Goal: Task Accomplishment & Management: Complete application form

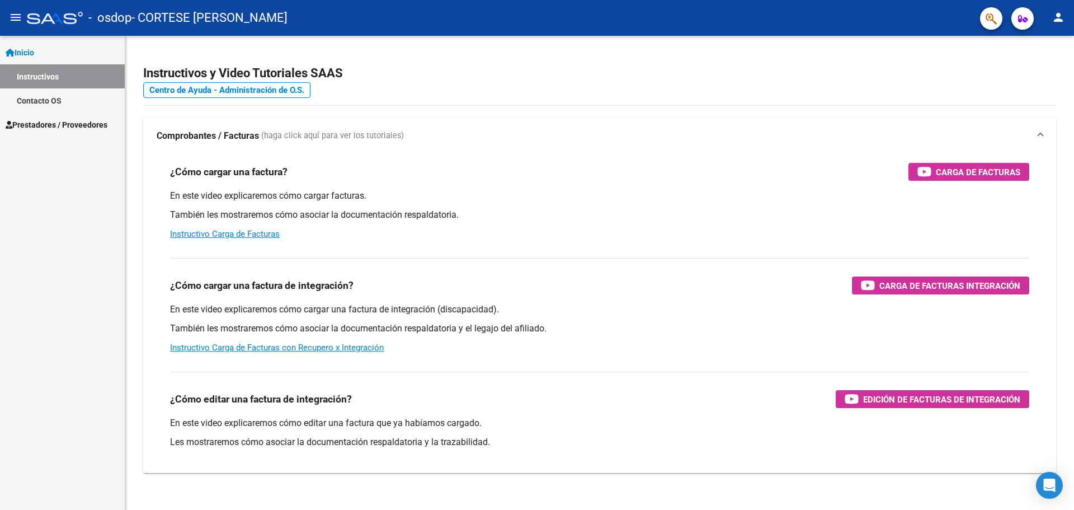
click at [69, 129] on span "Prestadores / Proveedores" at bounding box center [57, 125] width 102 height 12
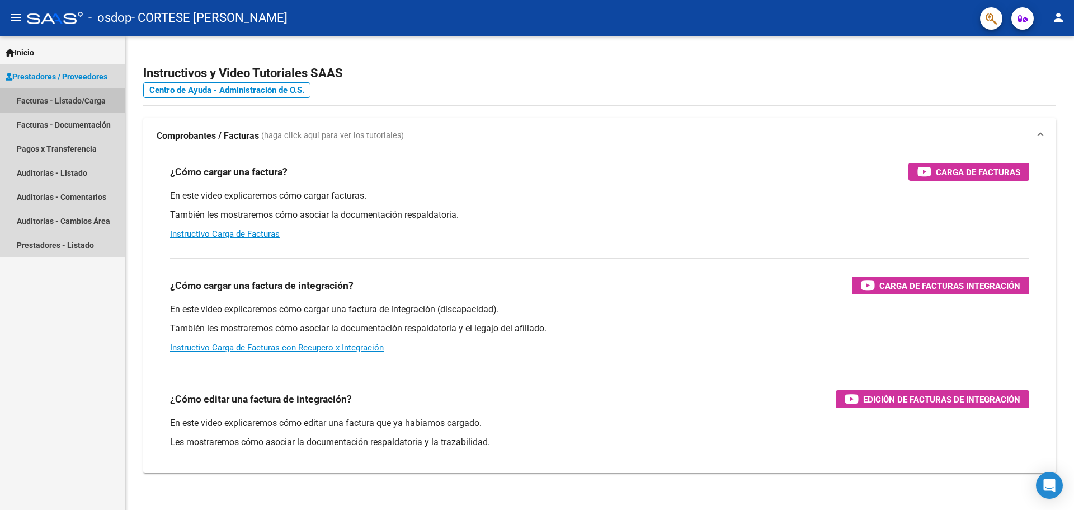
click at [79, 106] on link "Facturas - Listado/Carga" at bounding box center [62, 100] width 125 height 24
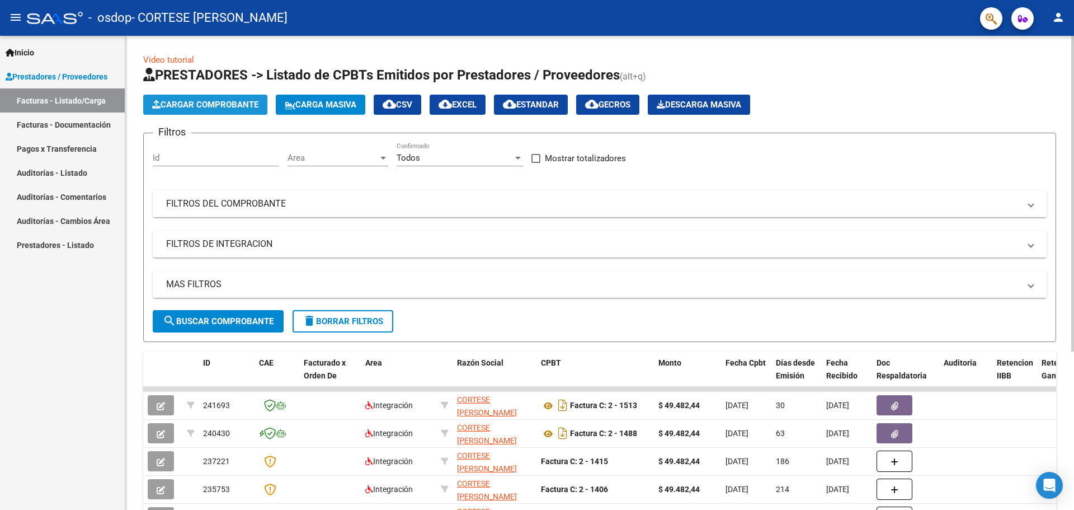
click at [187, 101] on span "Cargar Comprobante" at bounding box center [205, 105] width 106 height 10
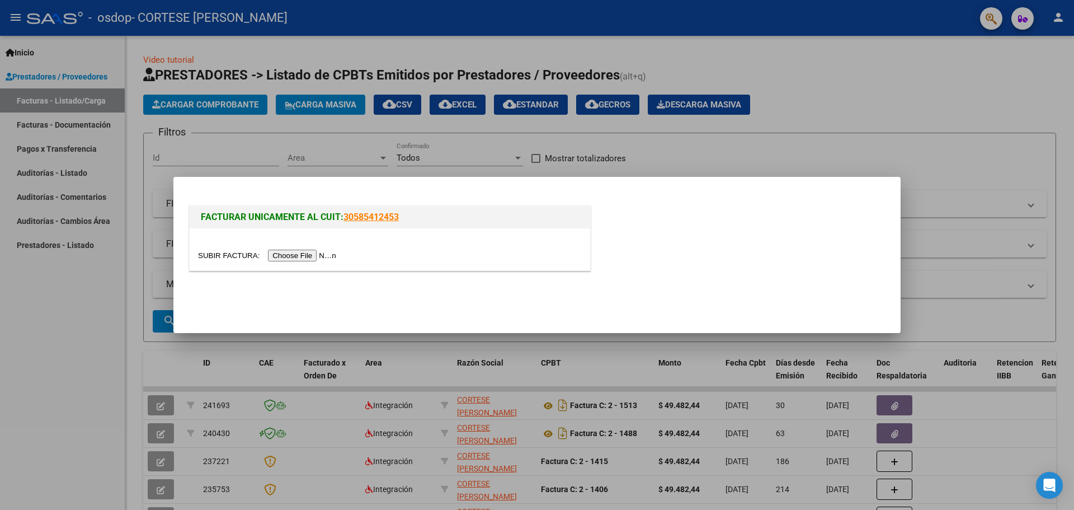
click at [295, 259] on input "file" at bounding box center [269, 256] width 142 height 12
click at [474, 191] on div "FACTURAR UNICAMENTE AL CUIT: 30585412453" at bounding box center [537, 233] width 701 height 87
drag, startPoint x: 821, startPoint y: 171, endPoint x: 802, endPoint y: 153, distance: 25.7
click at [819, 171] on div at bounding box center [537, 255] width 1074 height 510
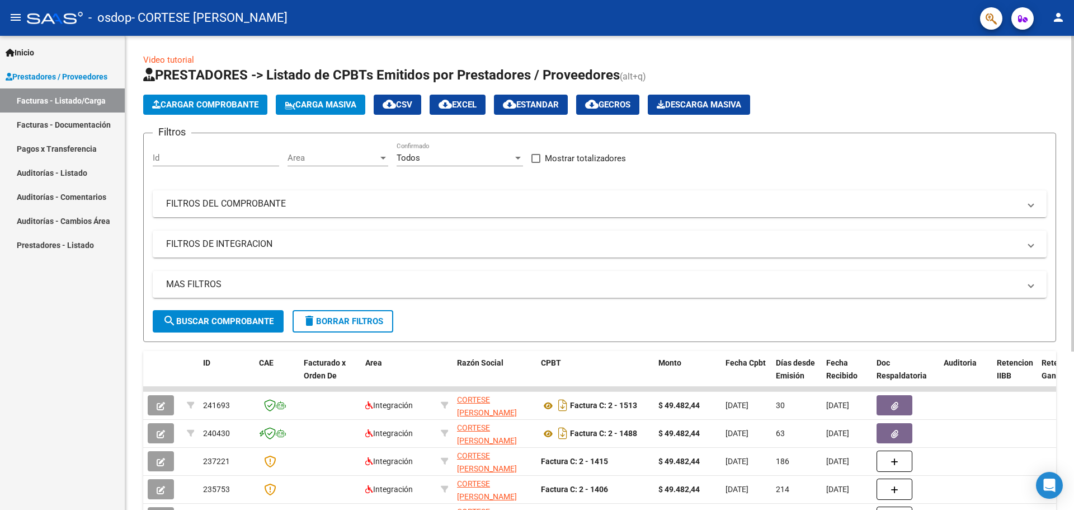
drag, startPoint x: 800, startPoint y: 152, endPoint x: 767, endPoint y: 147, distance: 33.3
click at [799, 152] on div "Filtros Id Area Area Todos Confirmado Mostrar totalizadores FILTROS DEL COMPROB…" at bounding box center [600, 226] width 894 height 168
click at [63, 123] on link "Facturas - Documentación" at bounding box center [62, 124] width 125 height 24
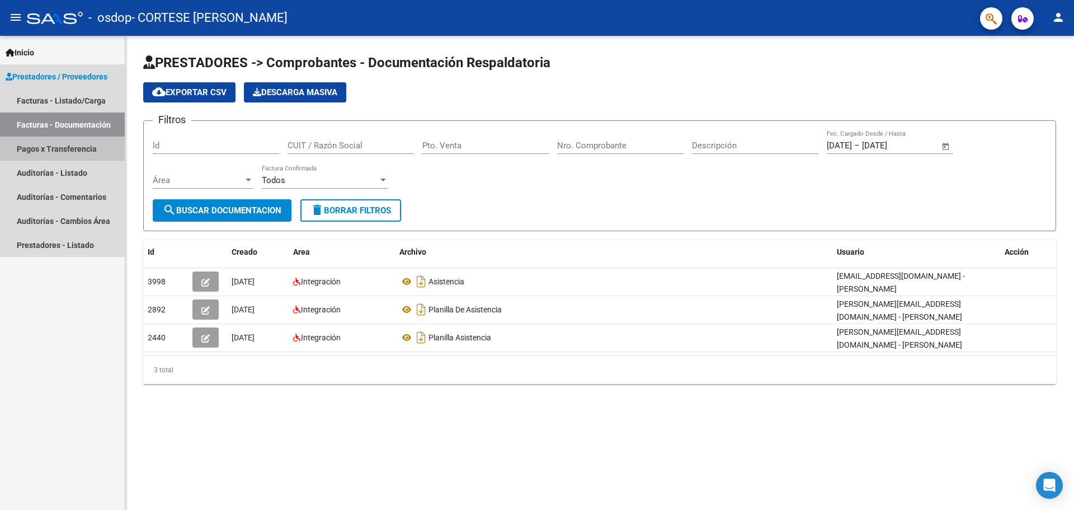
click at [87, 151] on link "Pagos x Transferencia" at bounding box center [62, 149] width 125 height 24
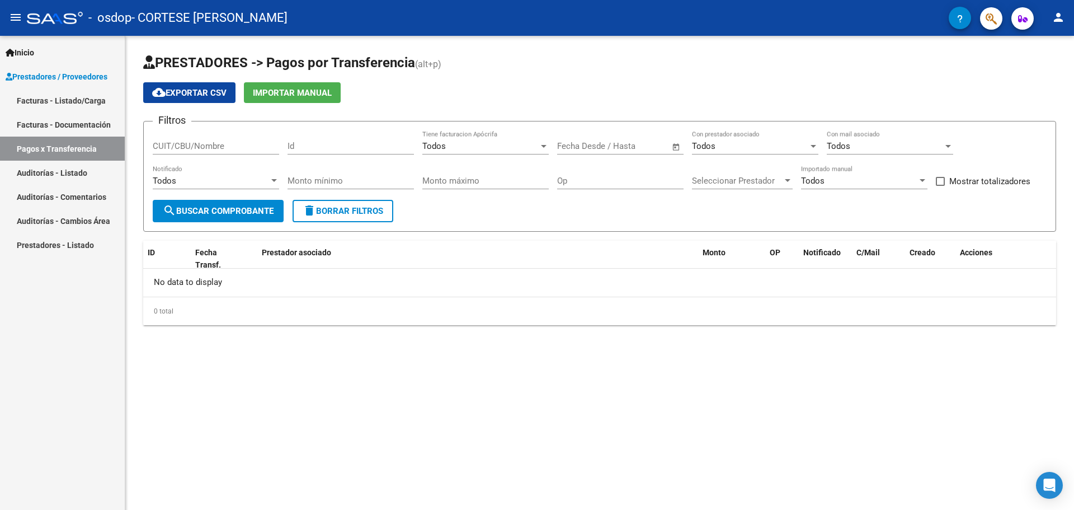
click at [81, 172] on link "Auditorías - Listado" at bounding box center [62, 173] width 125 height 24
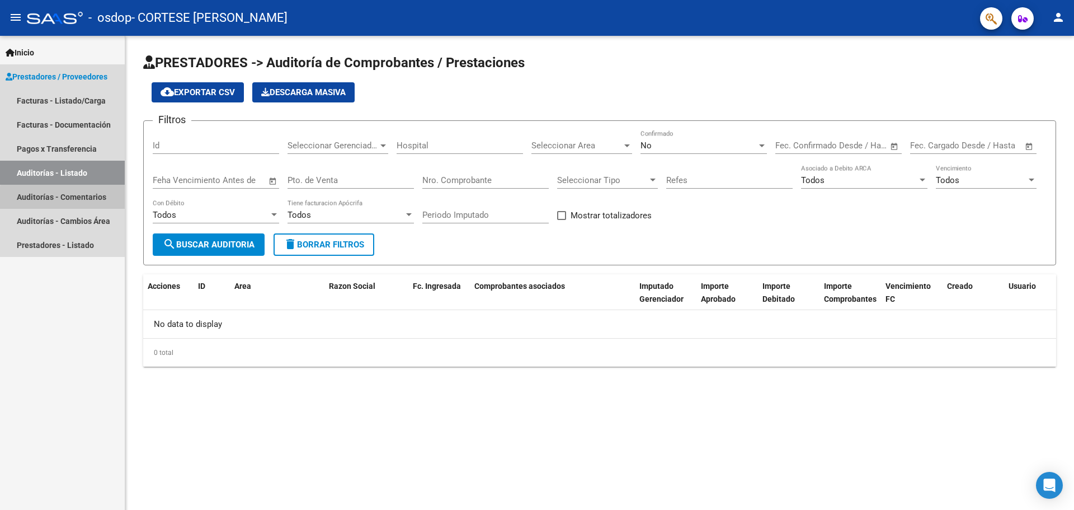
drag, startPoint x: 79, startPoint y: 199, endPoint x: 81, endPoint y: 208, distance: 8.5
click at [79, 200] on link "Auditorías - Comentarios" at bounding box center [62, 197] width 125 height 24
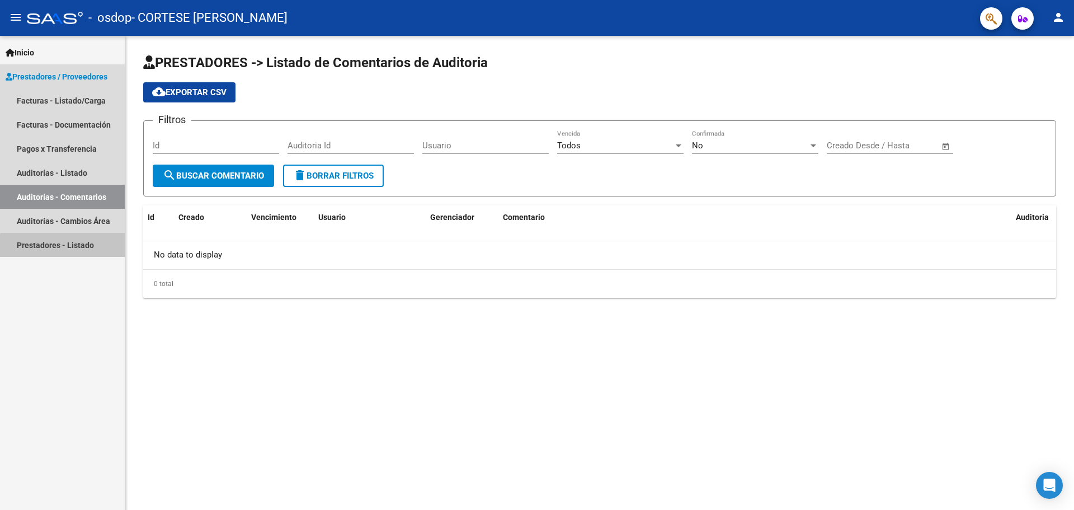
click at [80, 253] on link "Prestadores - Listado" at bounding box center [62, 245] width 125 height 24
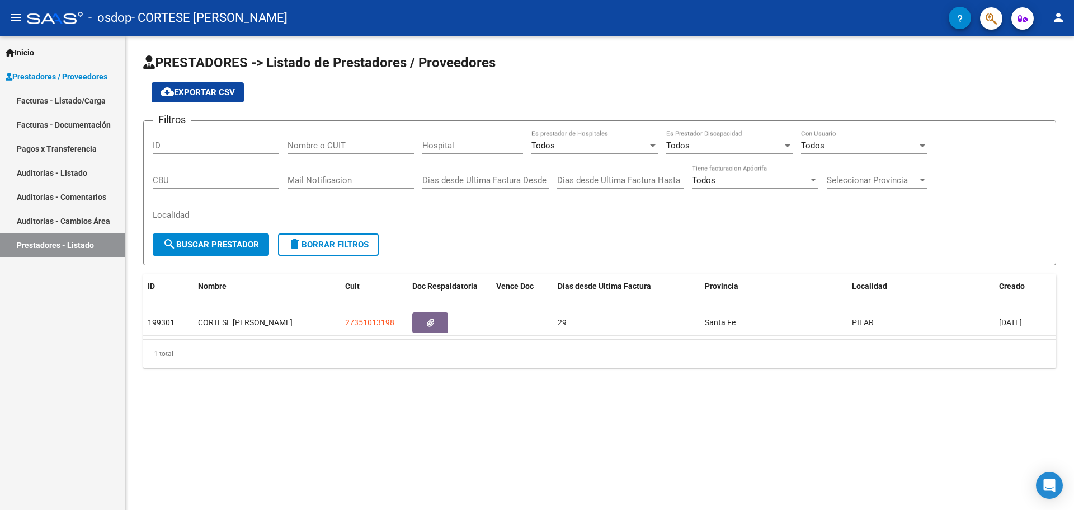
click at [88, 98] on link "Facturas - Listado/Carga" at bounding box center [62, 100] width 125 height 24
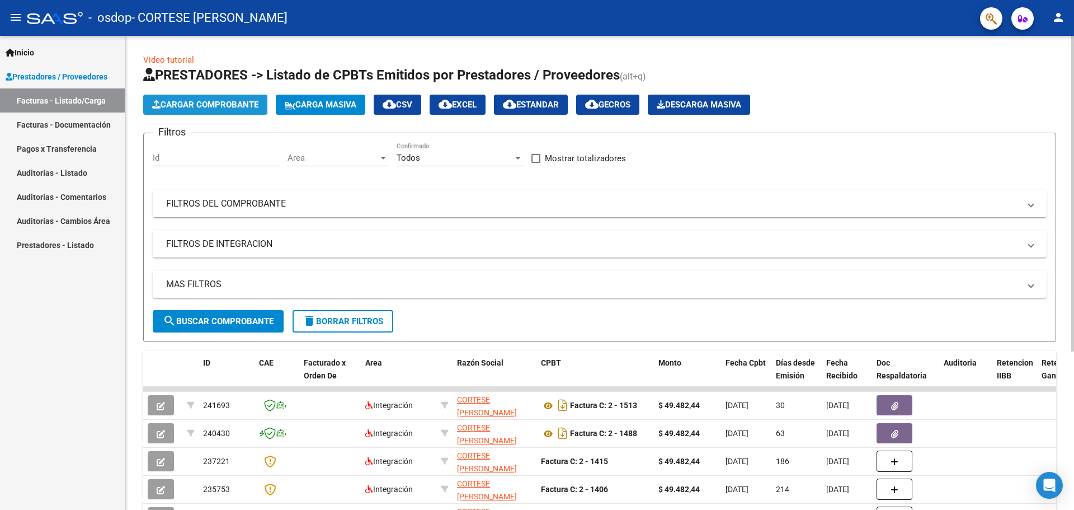
click at [177, 106] on span "Cargar Comprobante" at bounding box center [205, 105] width 106 height 10
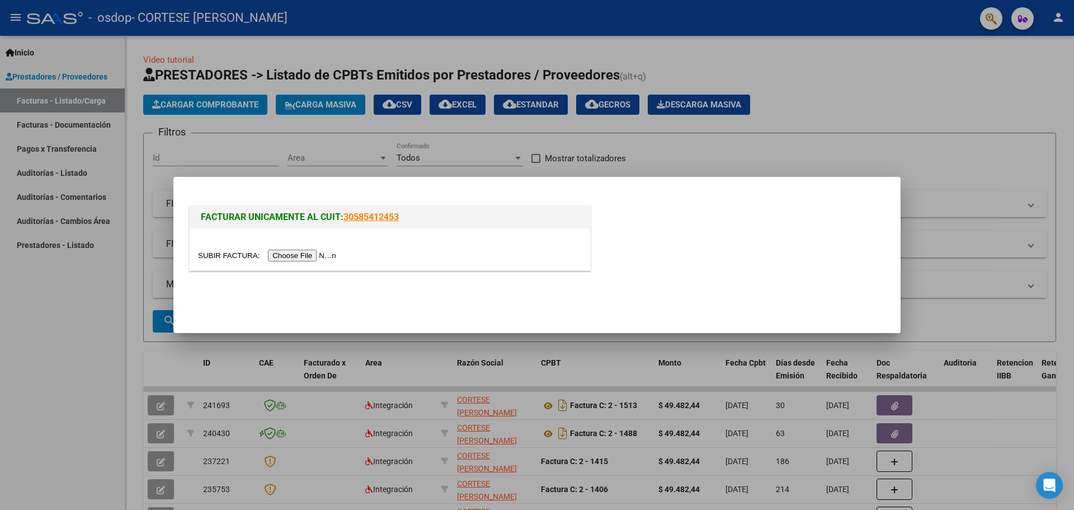
click at [273, 250] on input "file" at bounding box center [269, 256] width 142 height 12
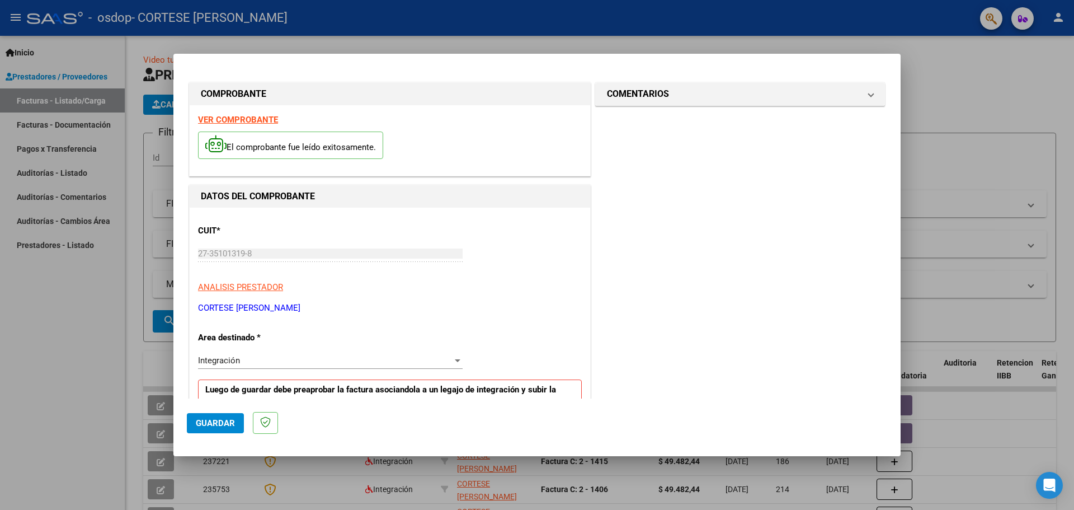
click at [220, 419] on span "Guardar" at bounding box center [215, 423] width 39 height 10
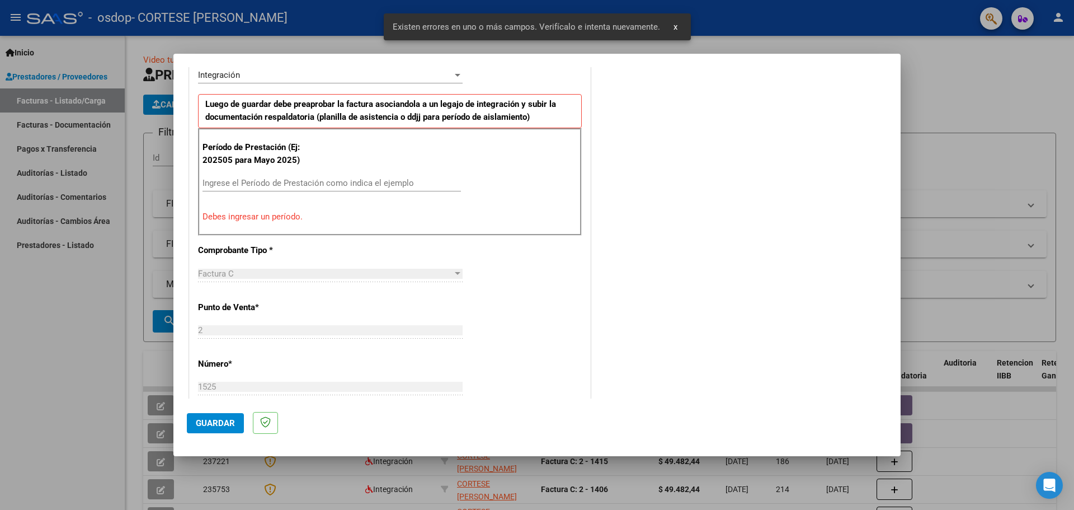
scroll to position [280, 0]
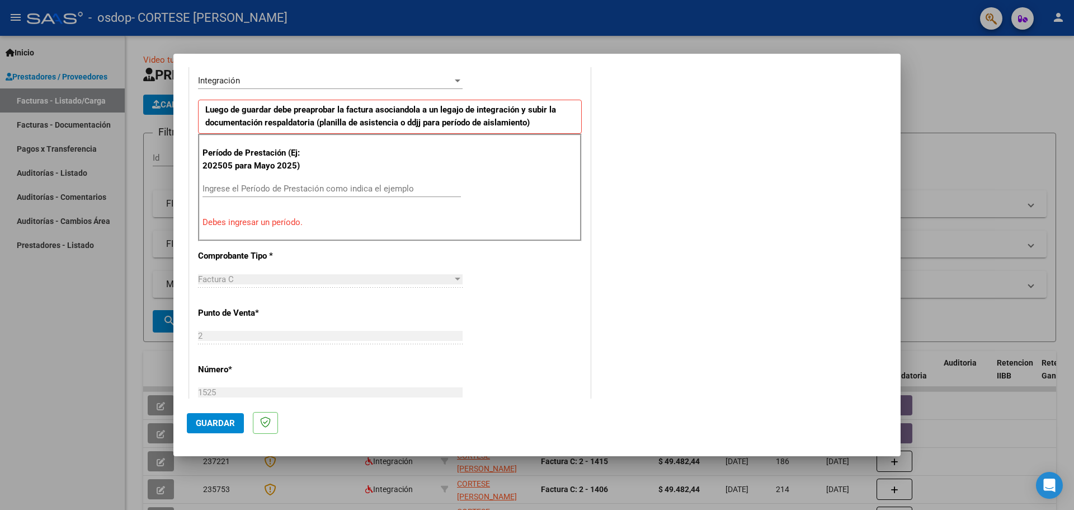
click at [259, 188] on input "Ingrese el Período de Prestación como indica el ejemplo" at bounding box center [332, 189] width 259 height 10
type input "0"
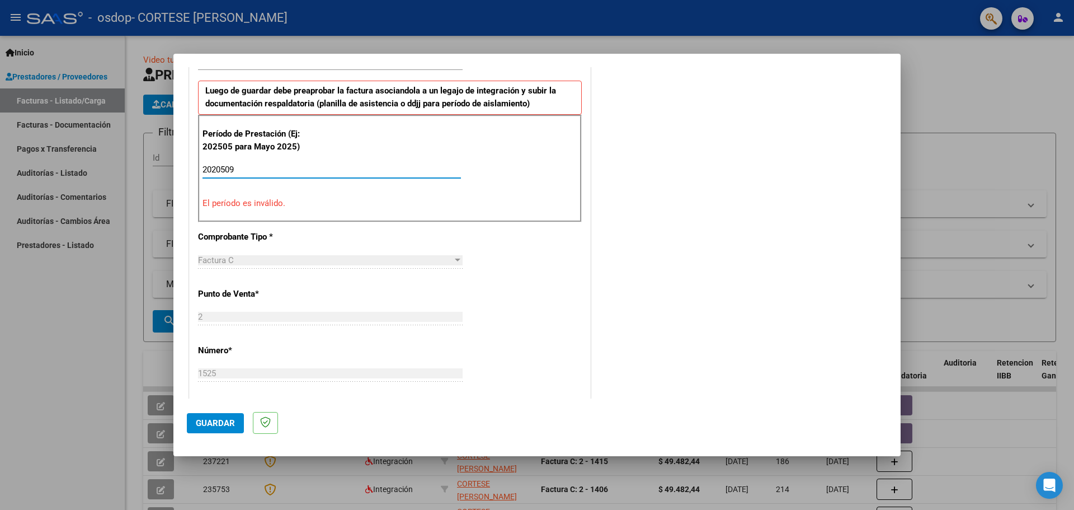
scroll to position [224, 0]
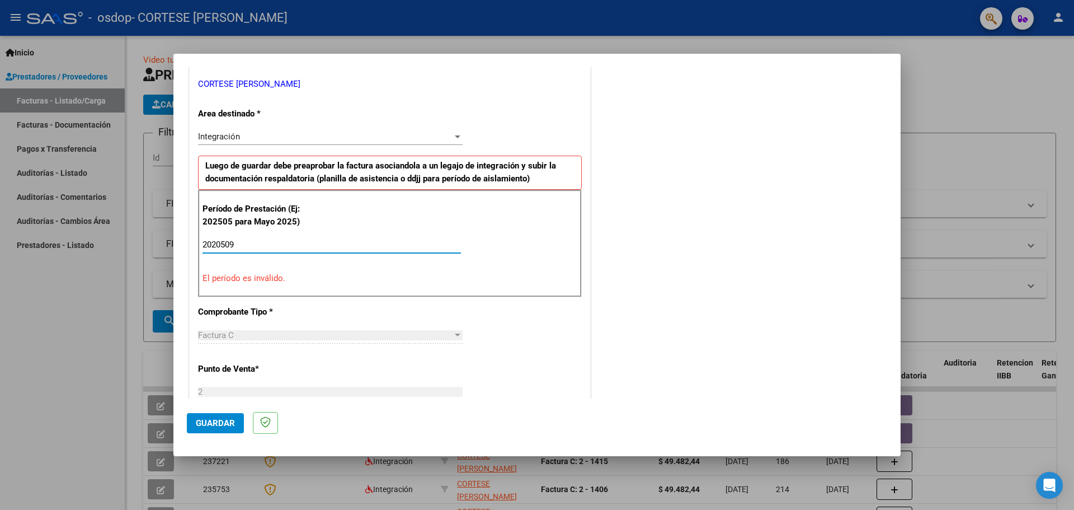
click at [321, 290] on div "Período de Prestación (Ej: 202505 para [DATE]) 2020509 Ingrese el Período de Pr…" at bounding box center [390, 243] width 384 height 107
click at [284, 251] on div "2020509 Ingrese el Período de Prestación como indica el ejemplo" at bounding box center [332, 244] width 259 height 17
click at [286, 249] on input "2020509" at bounding box center [332, 245] width 259 height 10
type input "2"
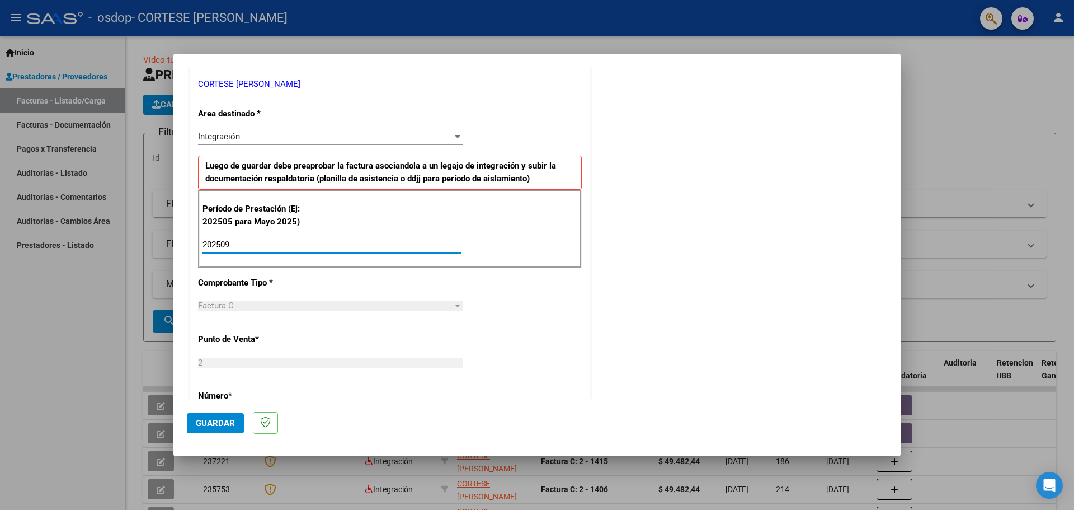
type input "202509"
click at [214, 418] on span "Guardar" at bounding box center [215, 423] width 39 height 10
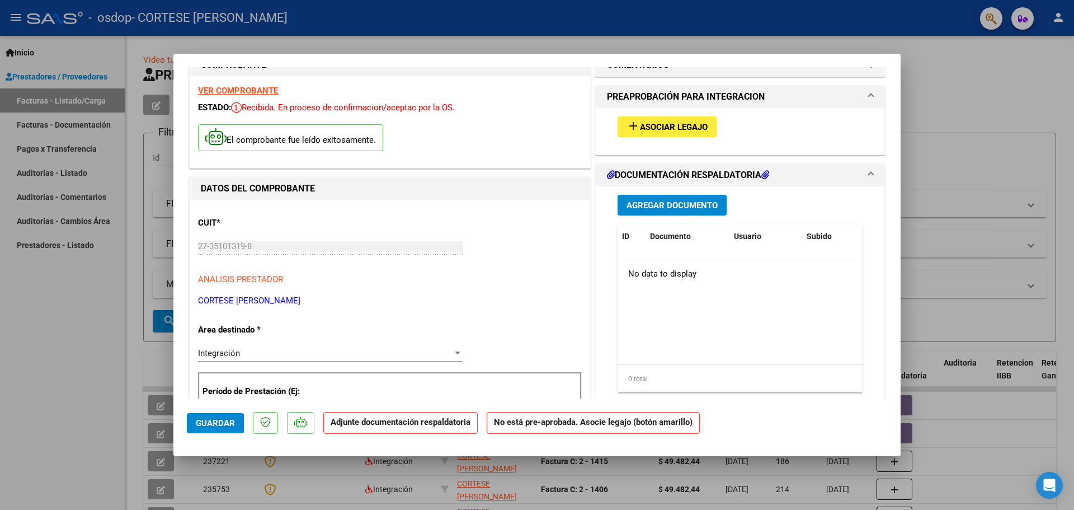
scroll to position [0, 0]
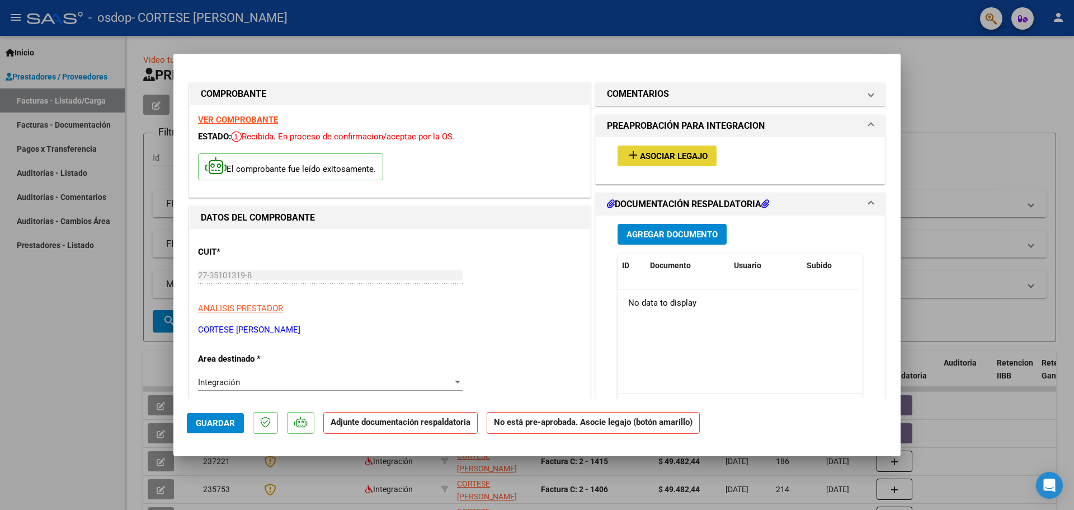
click at [661, 153] on span "Asociar Legajo" at bounding box center [674, 156] width 68 height 10
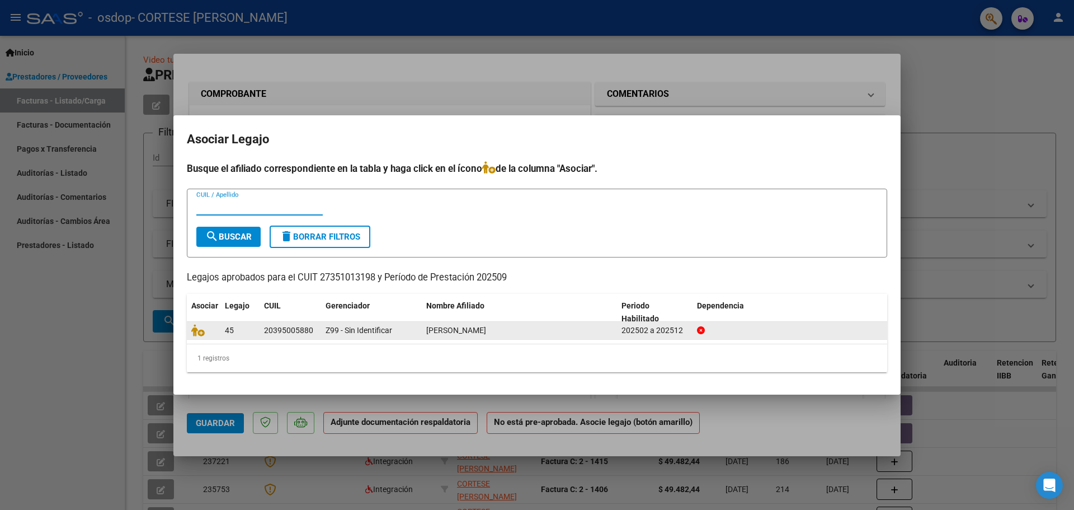
click at [275, 325] on div "20395005880" at bounding box center [288, 330] width 49 height 13
click at [281, 330] on div "20395005880" at bounding box center [288, 330] width 49 height 13
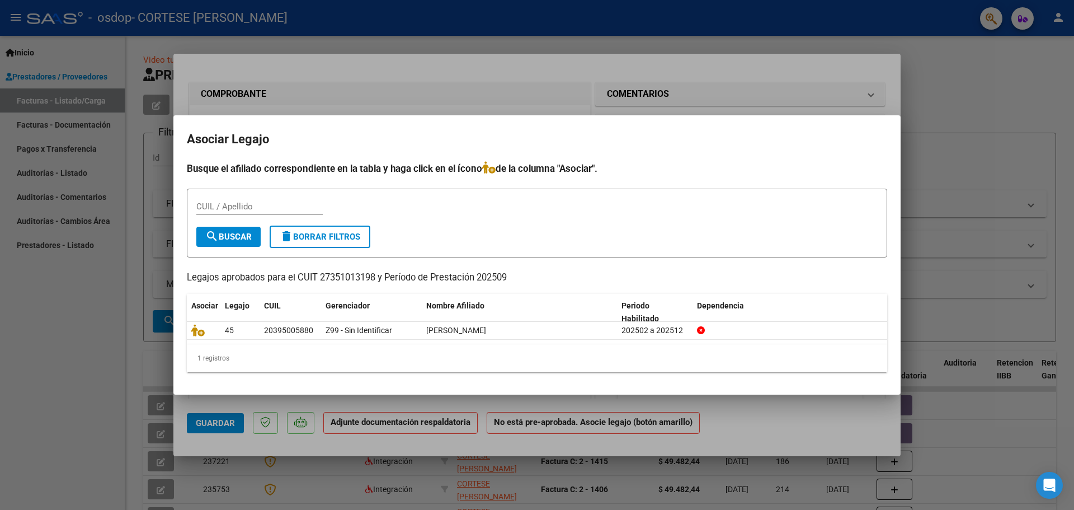
click at [250, 230] on button "search Buscar" at bounding box center [228, 237] width 64 height 20
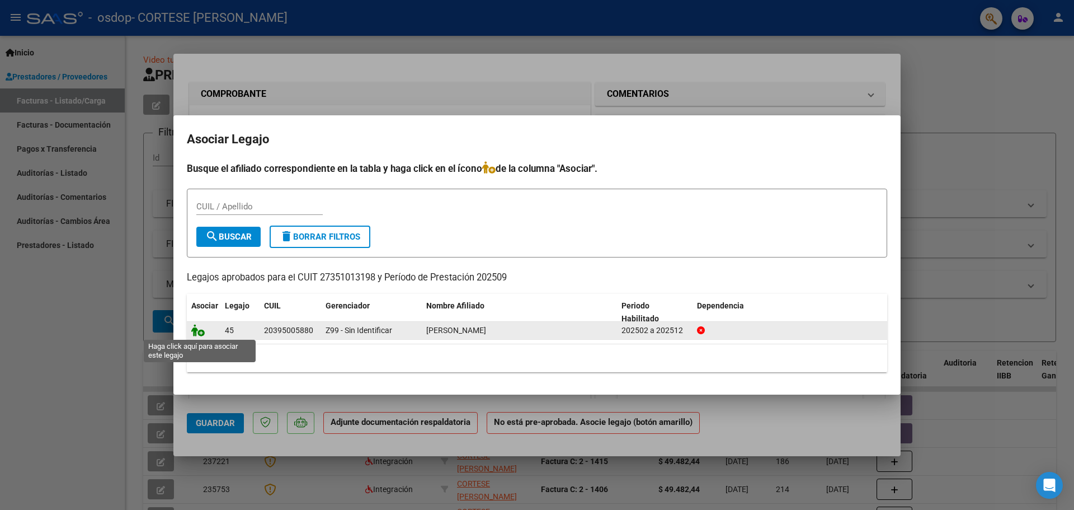
click at [196, 327] on icon at bounding box center [197, 330] width 13 height 12
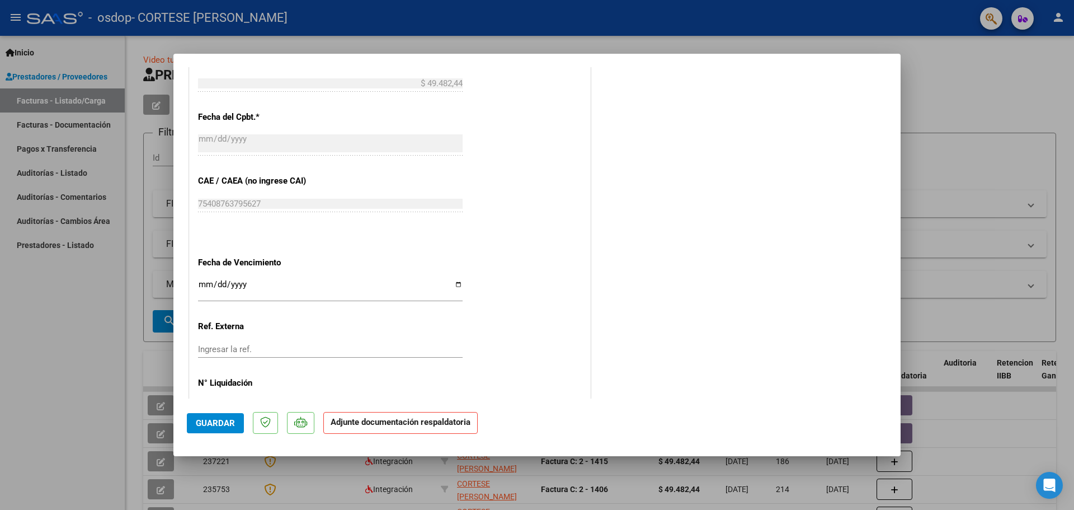
scroll to position [167, 0]
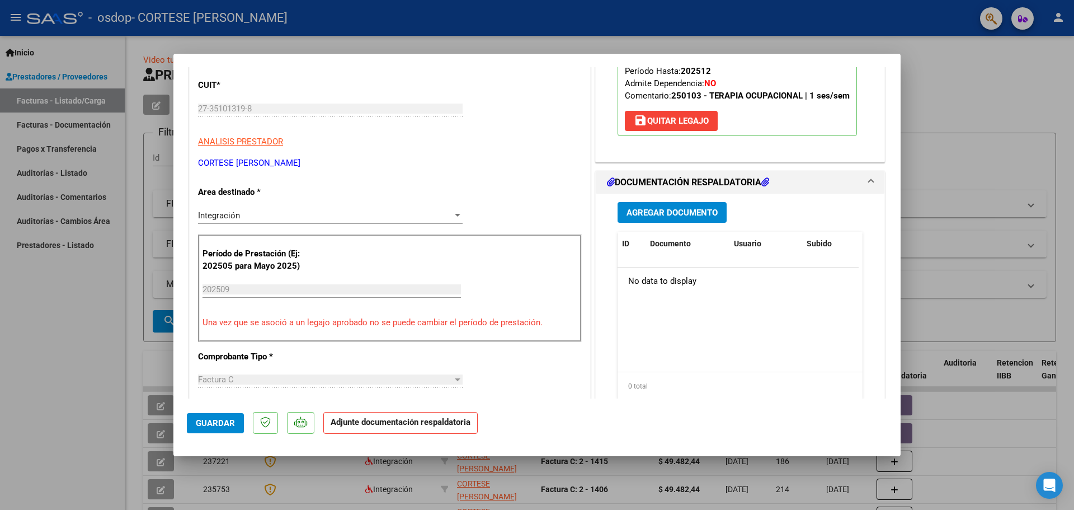
click at [661, 218] on button "Agregar Documento" at bounding box center [672, 212] width 109 height 21
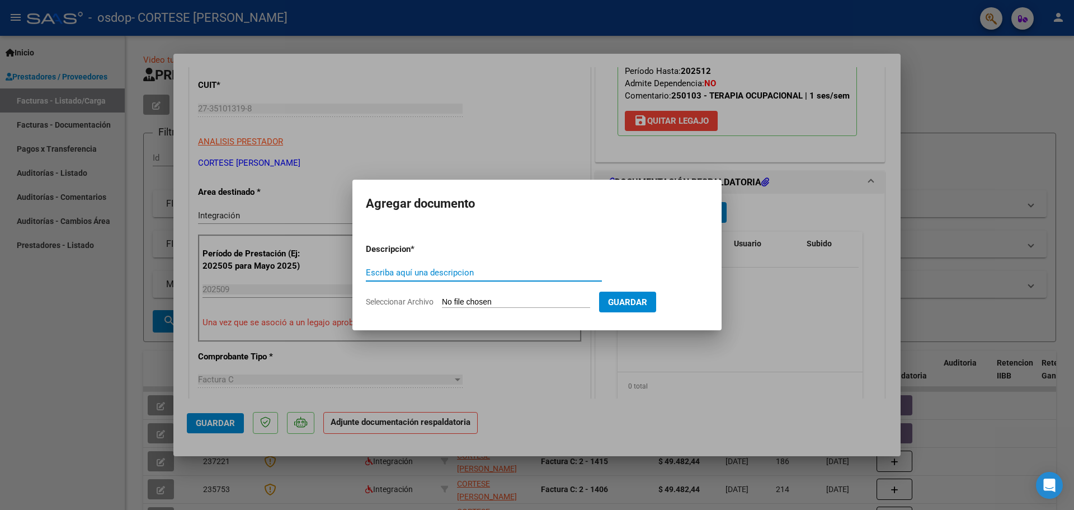
click at [447, 275] on input "Escriba aquí una descripcion" at bounding box center [484, 272] width 236 height 10
click at [522, 303] on input "Seleccionar Archivo" at bounding box center [516, 302] width 148 height 11
type input "C:\fakepath\juani sep.pdf"
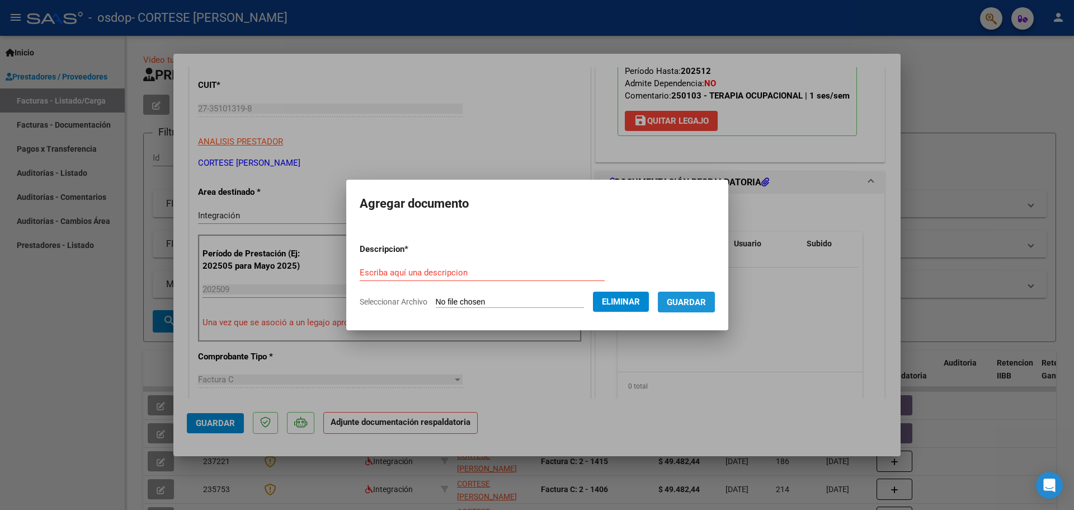
click at [691, 299] on span "Guardar" at bounding box center [686, 302] width 39 height 10
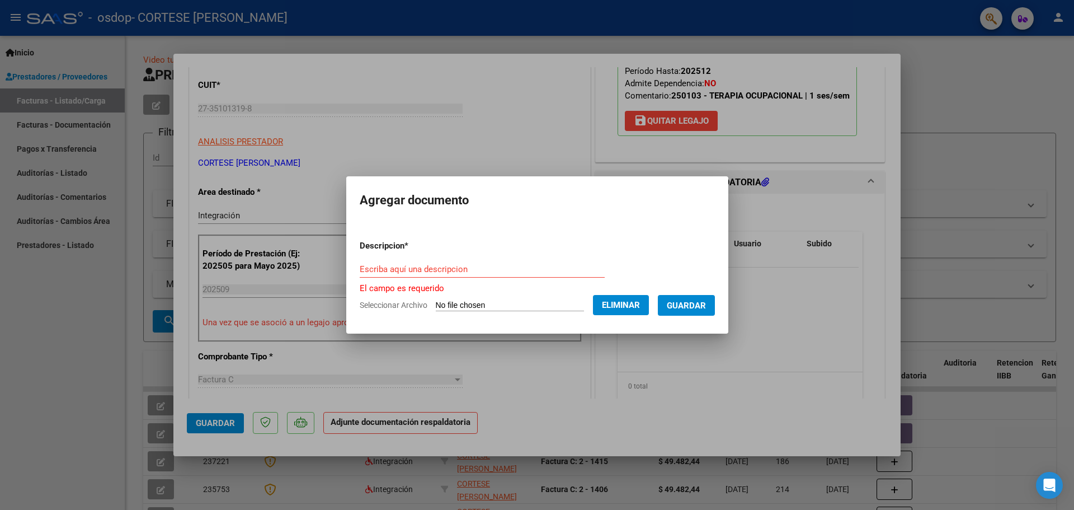
click at [463, 265] on input "Escriba aquí una descripcion" at bounding box center [482, 269] width 245 height 10
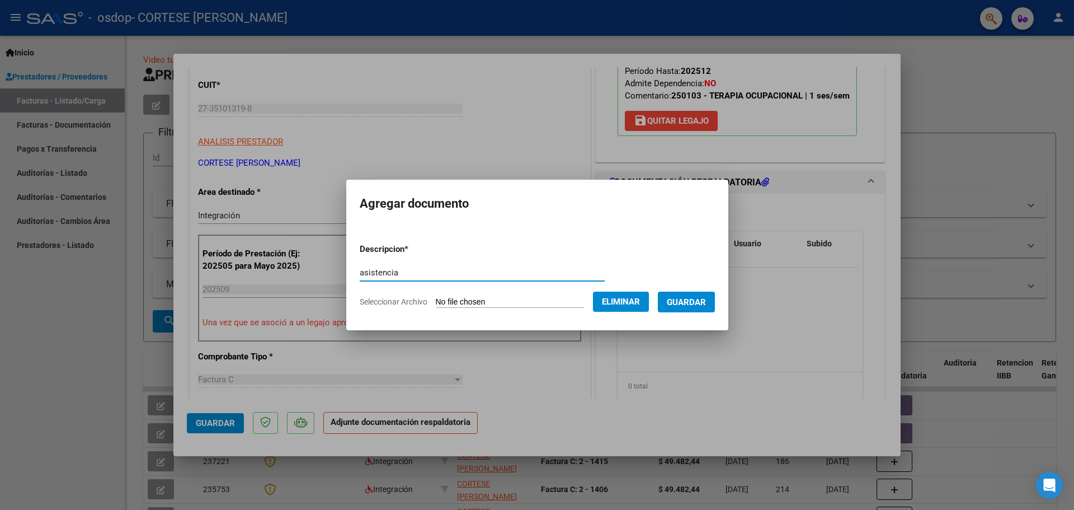
type input "asistencia"
click at [694, 303] on span "Guardar" at bounding box center [686, 302] width 39 height 10
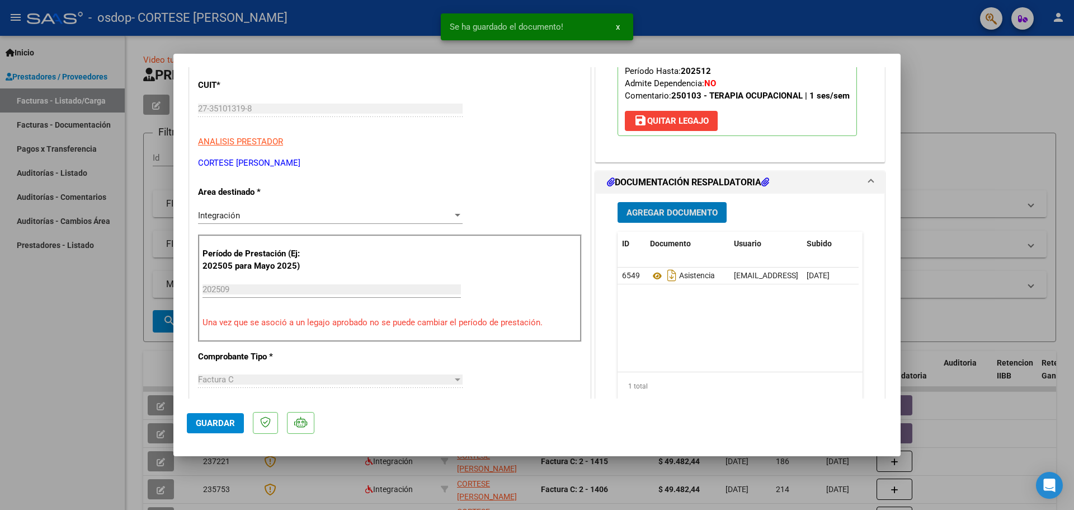
click at [208, 428] on span "Guardar" at bounding box center [215, 423] width 39 height 10
click at [214, 413] on button "Guardar" at bounding box center [215, 423] width 57 height 20
click at [786, 284] on datatable-selection "6549 Asistencia [EMAIL_ADDRESS][DOMAIN_NAME] - [PERSON_NAME] [DATE]" at bounding box center [738, 281] width 241 height 10
drag, startPoint x: 903, startPoint y: 198, endPoint x: 912, endPoint y: 306, distance: 108.3
click at [911, 308] on div at bounding box center [537, 255] width 1074 height 510
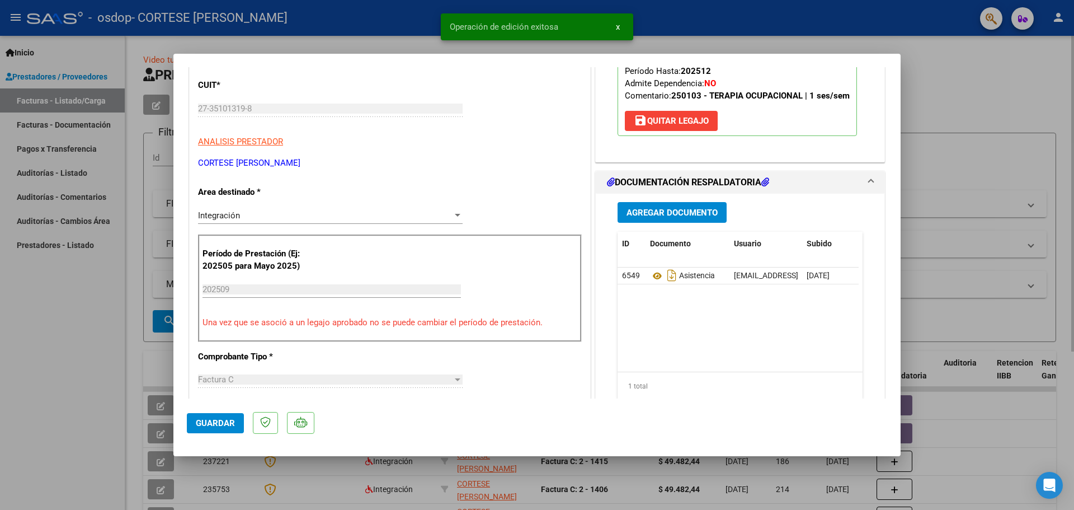
type input "$ 0,00"
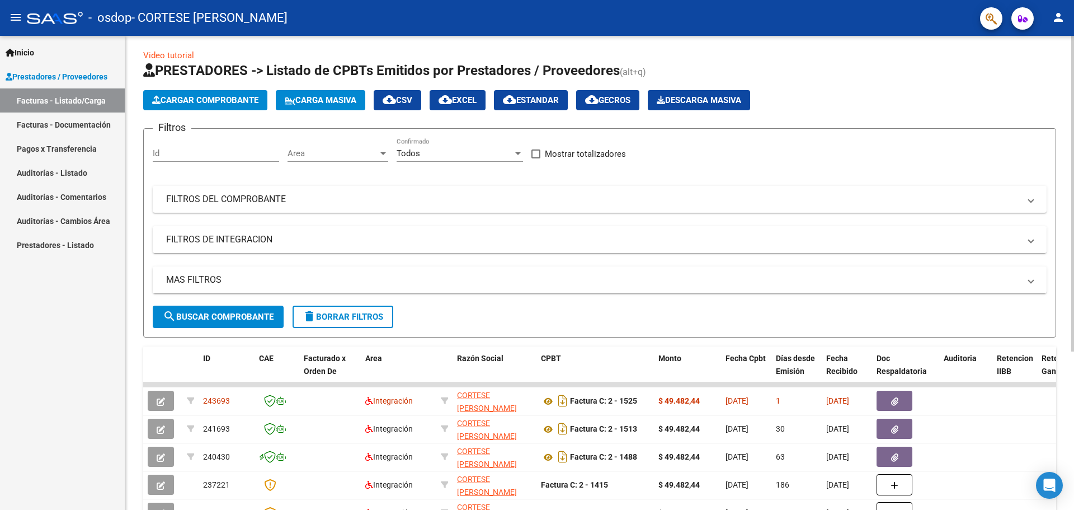
scroll to position [0, 0]
